Goal: Information Seeking & Learning: Learn about a topic

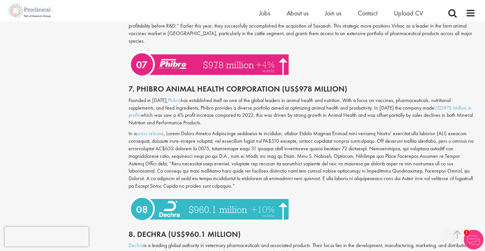
scroll to position [1214, 0]
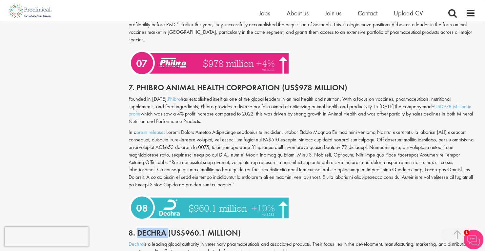
drag, startPoint x: 167, startPoint y: 219, endPoint x: 138, endPoint y: 215, distance: 29.2
click at [138, 229] on h2 "8. Dechra (US$960.1 million)" at bounding box center [302, 233] width 347 height 9
copy h2 "Dechra"
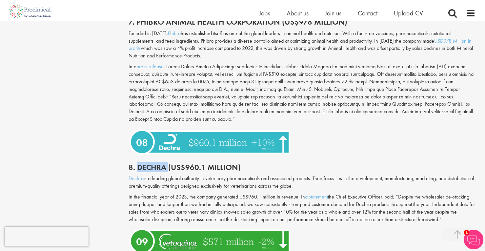
scroll to position [1378, 0]
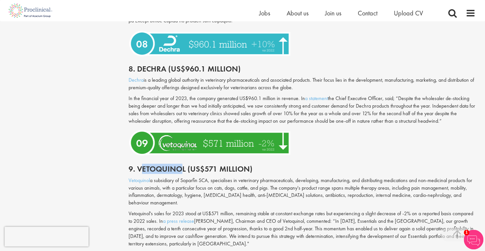
drag, startPoint x: 139, startPoint y: 153, endPoint x: 181, endPoint y: 152, distance: 41.7
click at [181, 165] on h2 "9. Vetoquinol (US$571 million)" at bounding box center [302, 169] width 347 height 9
drag, startPoint x: 152, startPoint y: 165, endPoint x: 128, endPoint y: 164, distance: 23.6
copy p "Vetoquinol"
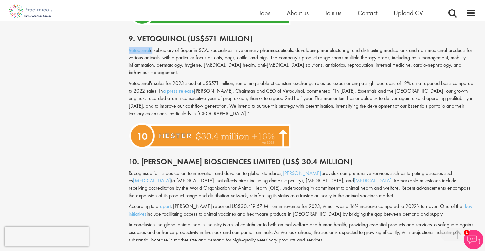
scroll to position [1510, 0]
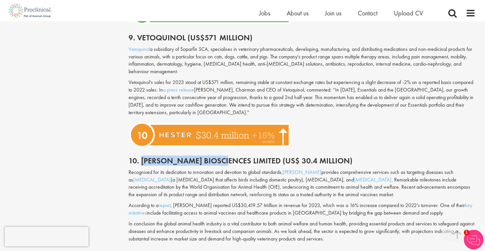
drag, startPoint x: 142, startPoint y: 146, endPoint x: 219, endPoint y: 147, distance: 76.8
click at [219, 157] on h2 "10. [PERSON_NAME] Biosciences Limited (US$ 30.4 million)" at bounding box center [302, 161] width 347 height 9
drag, startPoint x: 243, startPoint y: 145, endPoint x: 142, endPoint y: 143, distance: 101.1
click at [142, 157] on h2 "10. [PERSON_NAME] Biosciences Limited (US$ 30.4 million)" at bounding box center [302, 161] width 347 height 9
copy h2 "[PERSON_NAME] Biosciences Limited"
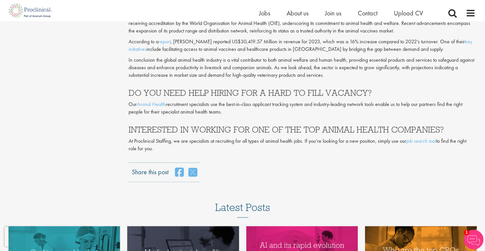
scroll to position [1674, 0]
